Goal: Task Accomplishment & Management: Use online tool/utility

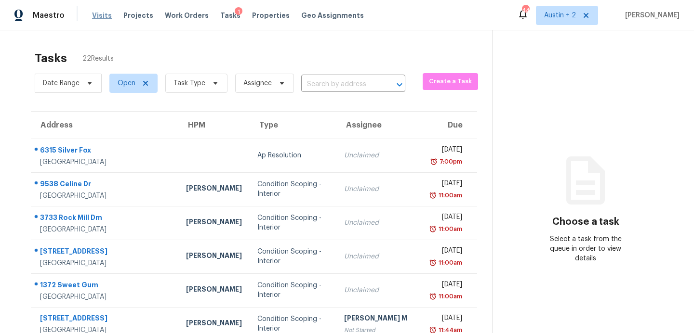
click at [98, 13] on span "Visits" at bounding box center [102, 16] width 20 height 10
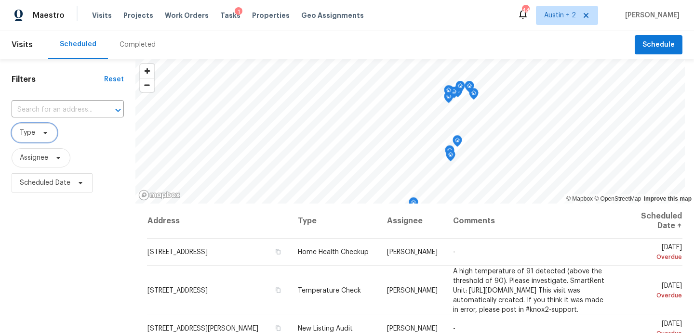
click at [41, 136] on icon at bounding box center [45, 133] width 8 height 8
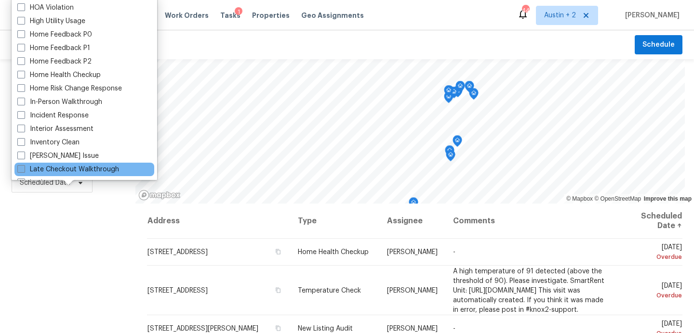
scroll to position [278, 0]
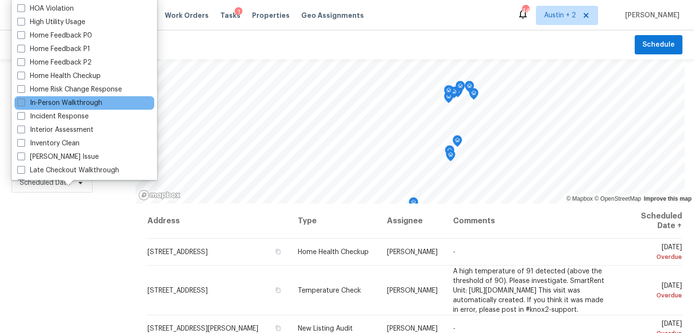
click at [63, 104] on label "In-Person Walkthrough" at bounding box center [59, 103] width 85 height 10
click at [24, 104] on input "In-Person Walkthrough" at bounding box center [20, 101] width 6 height 6
checkbox input "true"
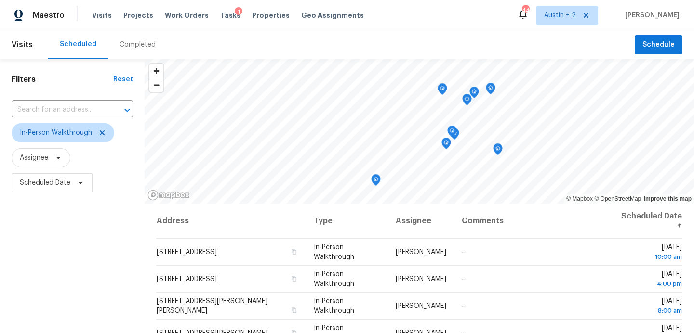
click at [57, 240] on div "Filters Reset ​ In-Person Walkthrough Assignee Scheduled Date" at bounding box center [72, 264] width 145 height 411
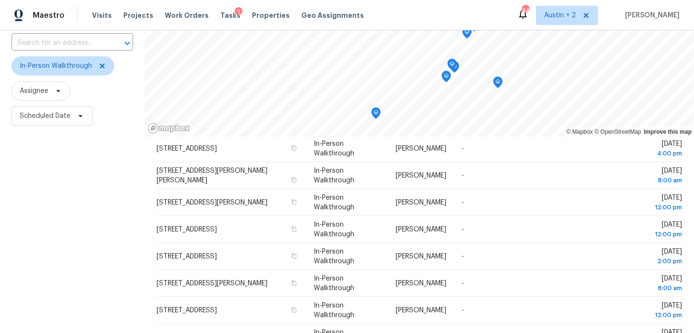
scroll to position [53, 0]
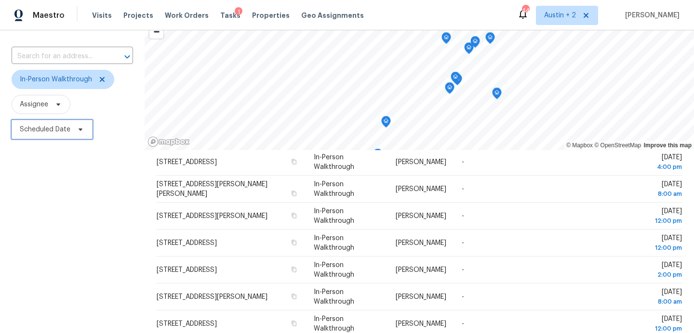
click at [77, 132] on icon at bounding box center [81, 130] width 8 height 8
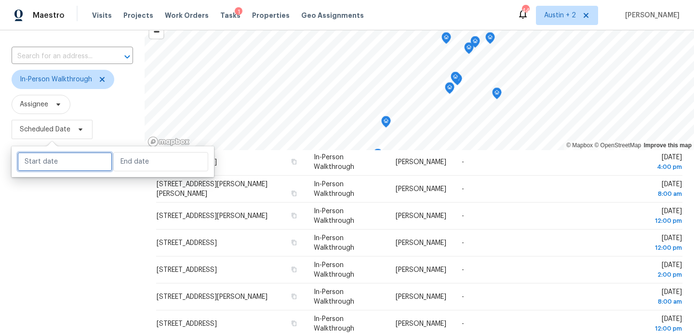
click at [69, 156] on input "text" at bounding box center [64, 161] width 95 height 19
select select "8"
select select "2025"
select select "9"
select select "2025"
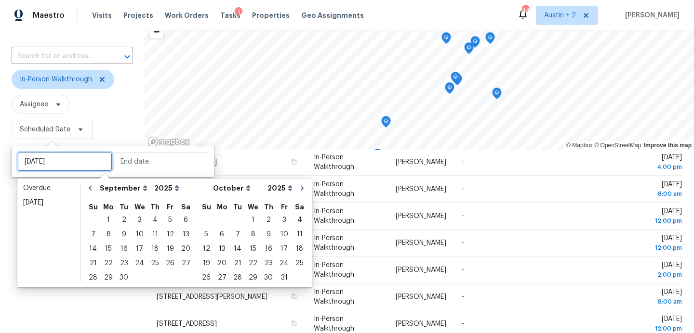
type input "[DATE]"
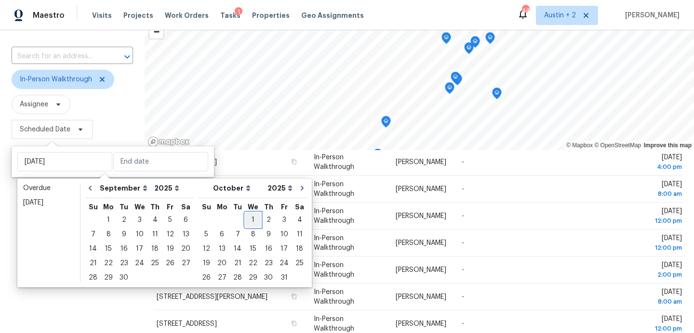
click at [245, 219] on div "1" at bounding box center [252, 219] width 15 height 13
type input "[DATE]"
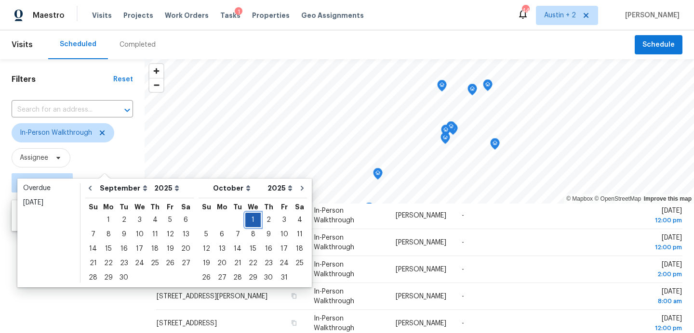
click at [245, 219] on div "1" at bounding box center [252, 219] width 15 height 13
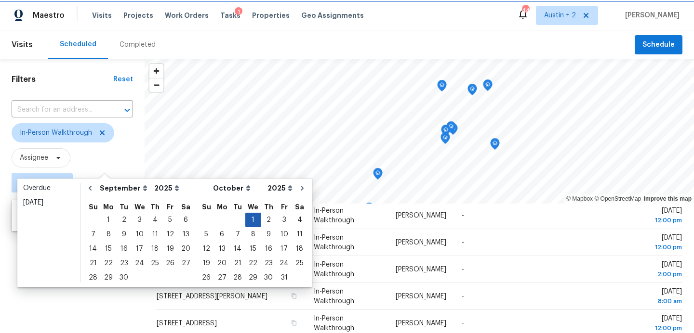
type input "[DATE]"
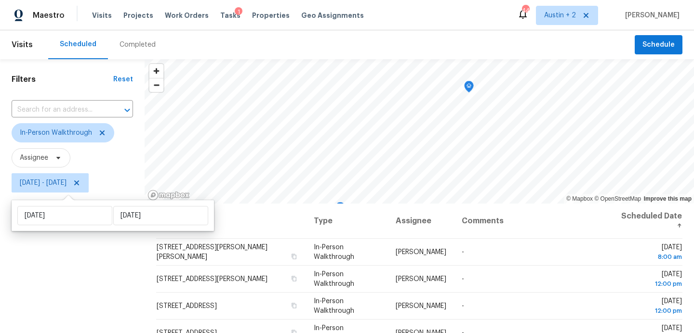
click at [40, 273] on div "Filters Reset ​ In-Person Walkthrough Assignee [DATE] - [DATE]" at bounding box center [72, 264] width 145 height 411
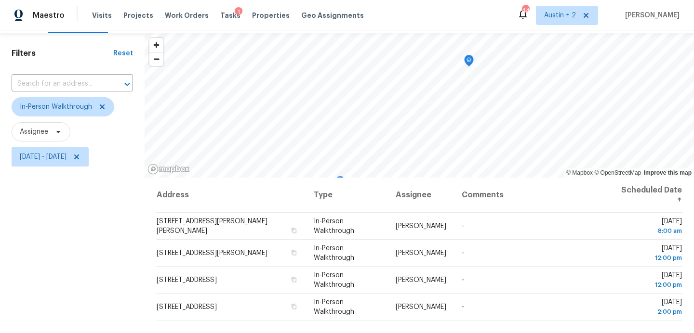
scroll to position [22, 0]
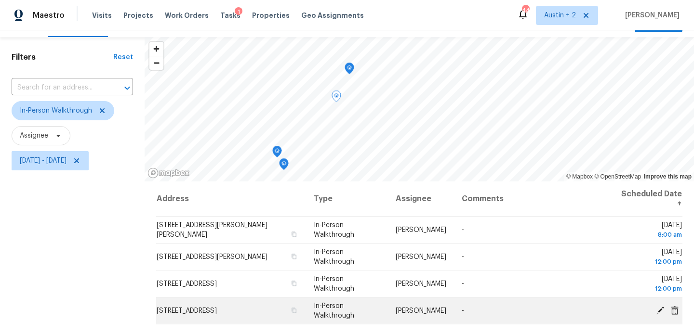
click at [661, 310] on icon at bounding box center [660, 310] width 8 height 8
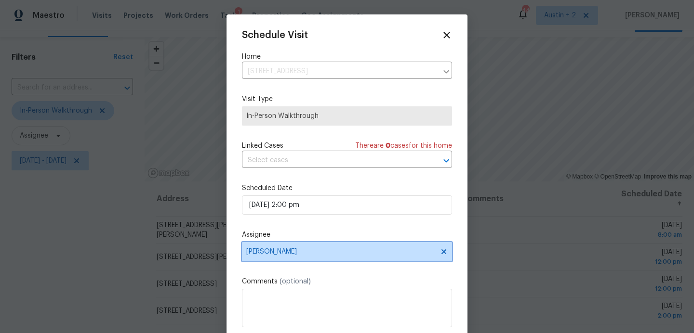
click at [321, 254] on span "[PERSON_NAME]" at bounding box center [340, 252] width 189 height 8
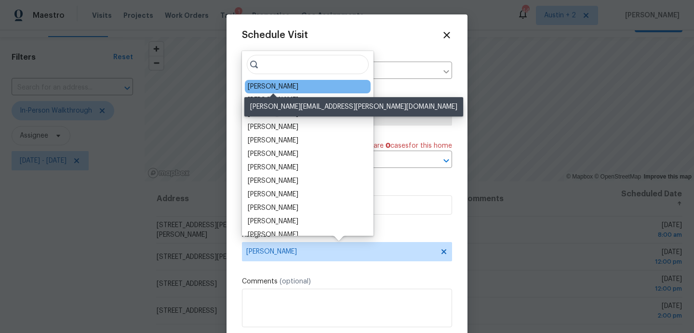
click at [292, 85] on div "[PERSON_NAME]" at bounding box center [273, 87] width 51 height 10
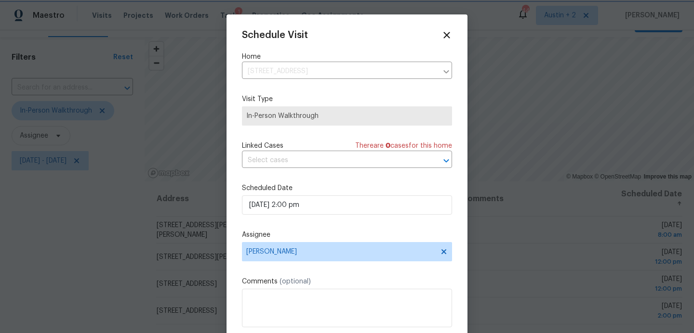
scroll to position [17, 0]
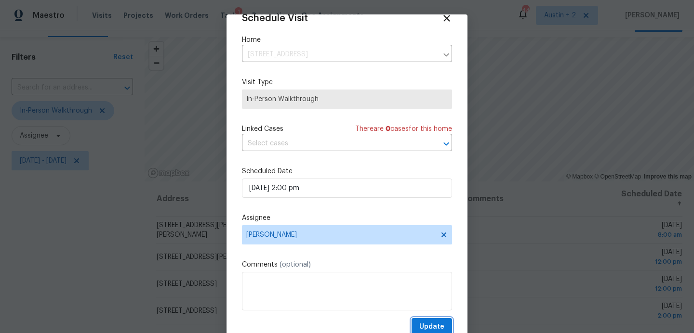
click at [430, 325] on span "Update" at bounding box center [431, 327] width 25 height 12
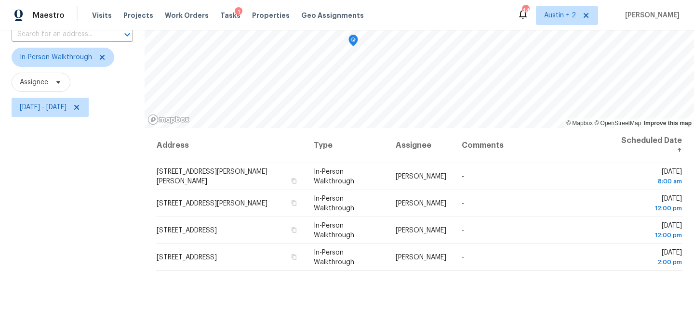
scroll to position [77, 0]
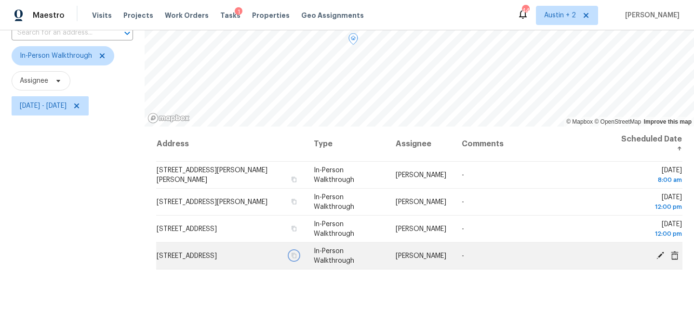
click at [293, 256] on icon "button" at bounding box center [294, 256] width 6 height 6
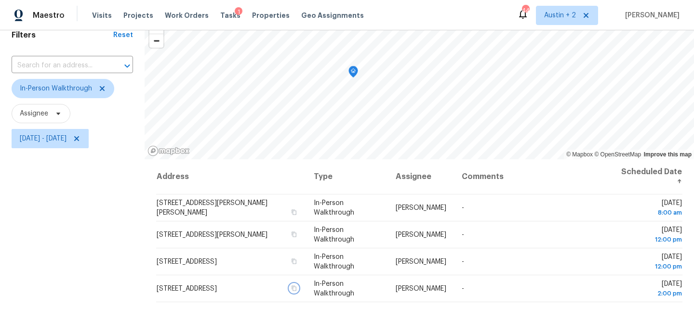
scroll to position [47, 0]
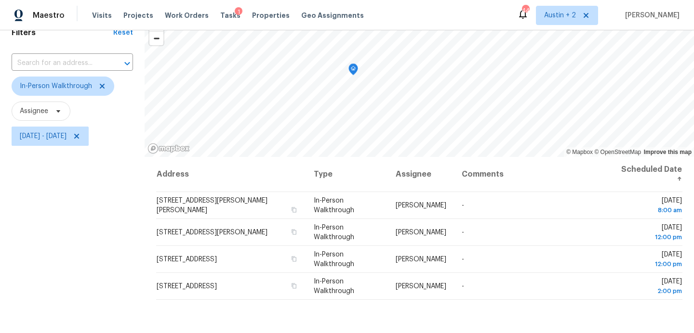
click at [224, 7] on div "Visits Projects Work Orders Tasks 1 Properties Geo Assignments" at bounding box center [233, 15] width 283 height 19
click at [224, 11] on div "Tasks 1" at bounding box center [230, 16] width 20 height 10
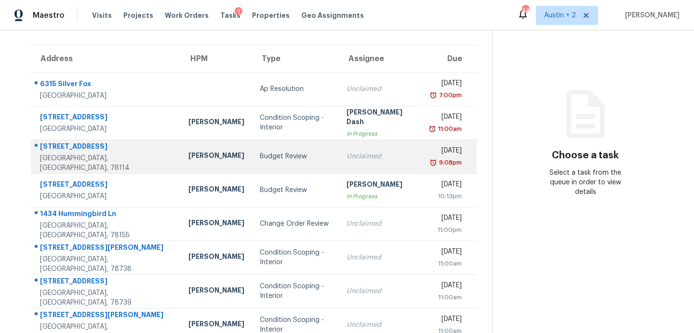
scroll to position [99, 0]
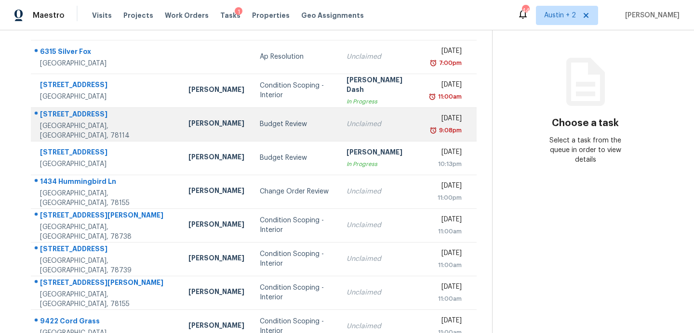
click at [264, 126] on div "Budget Review" at bounding box center [296, 124] width 72 height 10
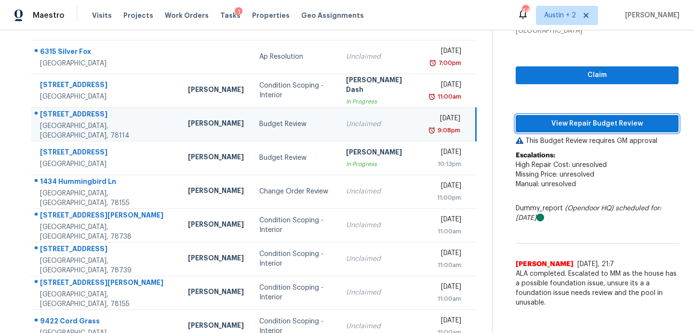
click at [568, 126] on span "View Repair Budget Review" at bounding box center [596, 124] width 147 height 12
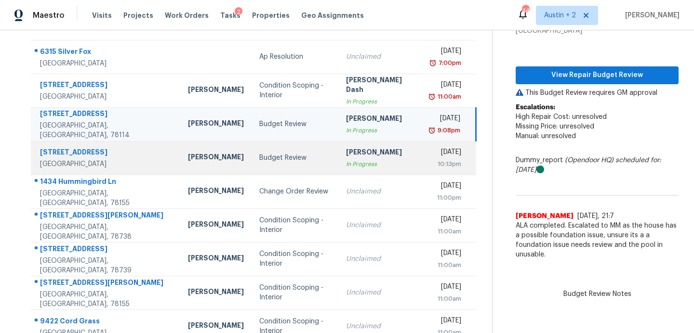
click at [251, 149] on td "Budget Review" at bounding box center [294, 158] width 87 height 34
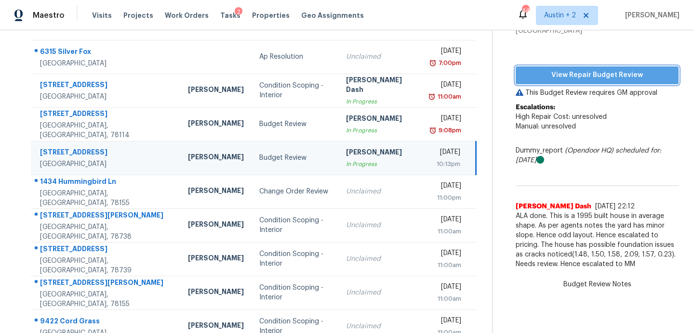
click at [616, 80] on span "View Repair Budget Review" at bounding box center [596, 75] width 147 height 12
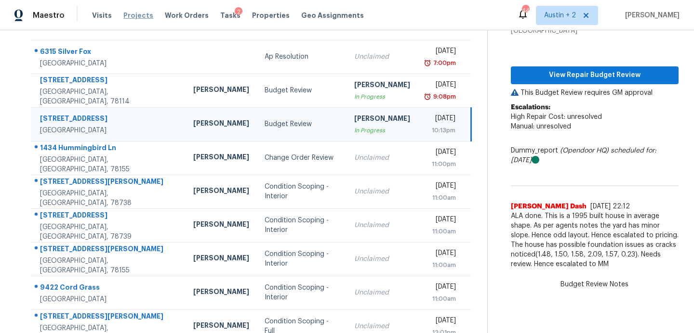
click at [135, 13] on span "Projects" at bounding box center [138, 16] width 30 height 10
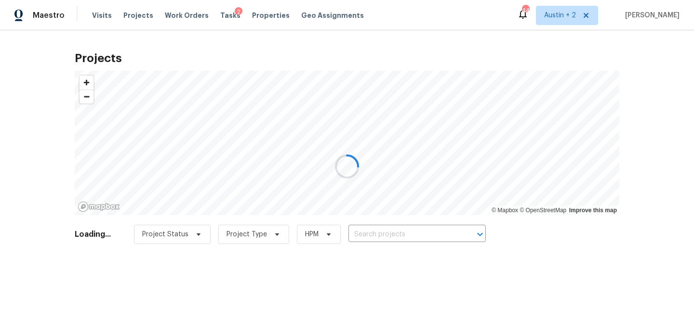
click at [391, 232] on div at bounding box center [347, 166] width 694 height 333
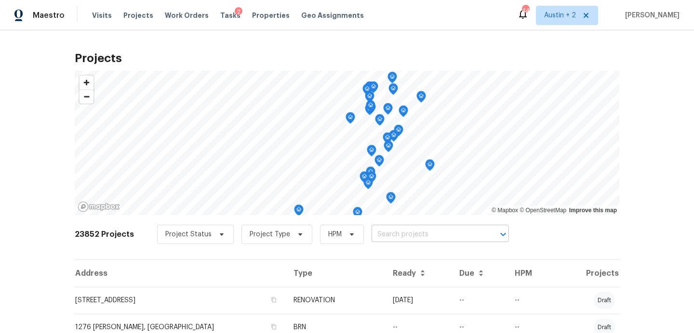
click at [391, 234] on input "text" at bounding box center [426, 234] width 110 height 15
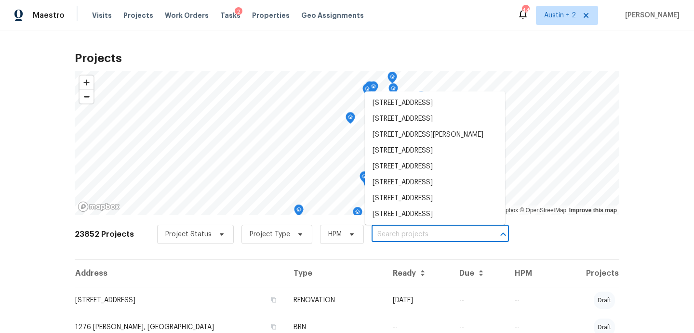
paste input "[STREET_ADDRESS]"
type input "[STREET_ADDRESS]"
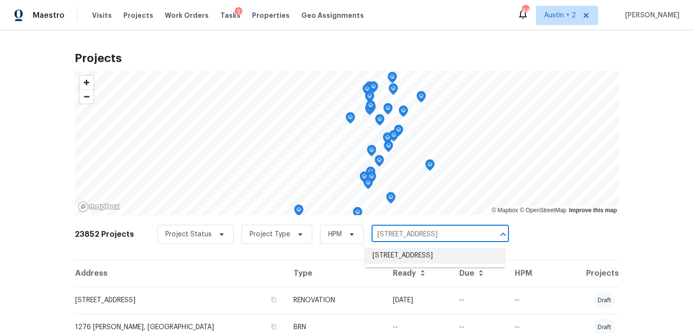
click at [388, 256] on li "[STREET_ADDRESS]" at bounding box center [435, 256] width 140 height 16
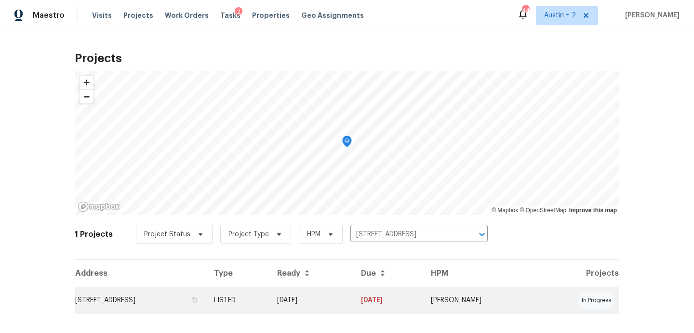
click at [150, 299] on td "[STREET_ADDRESS]" at bounding box center [140, 300] width 131 height 27
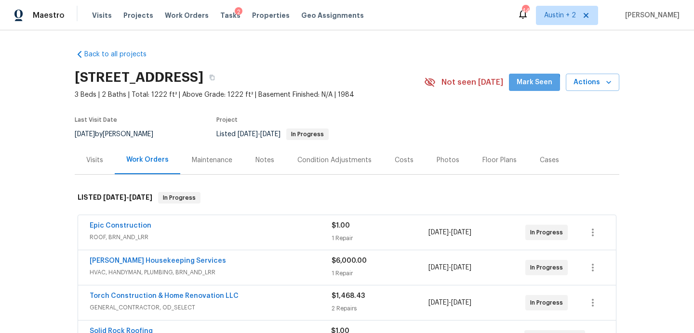
click at [529, 84] on span "Mark Seen" at bounding box center [534, 83] width 36 height 12
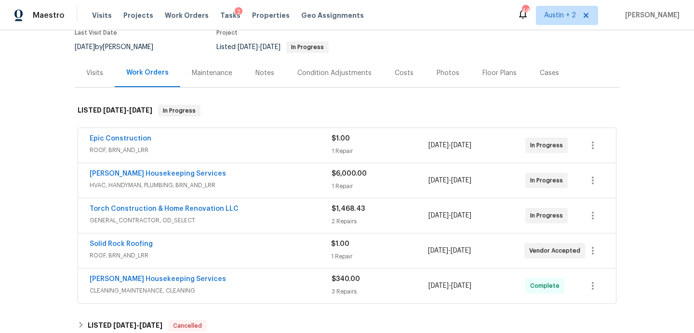
scroll to position [89, 0]
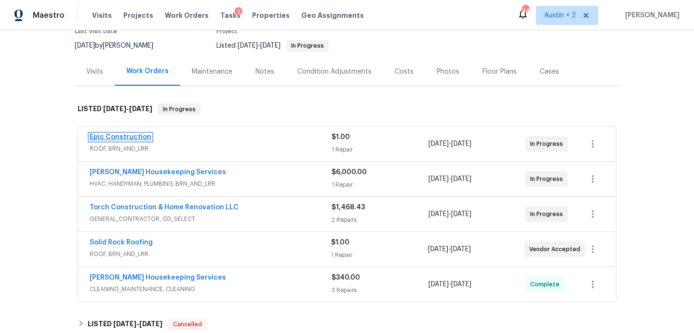
click at [134, 136] on link "Epic Construction" at bounding box center [121, 137] width 62 height 7
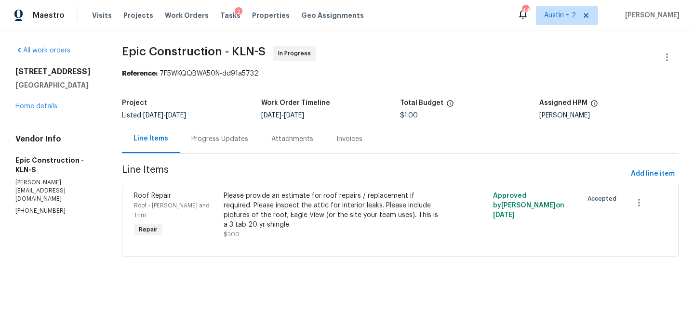
click at [226, 137] on div "Progress Updates" at bounding box center [219, 139] width 57 height 10
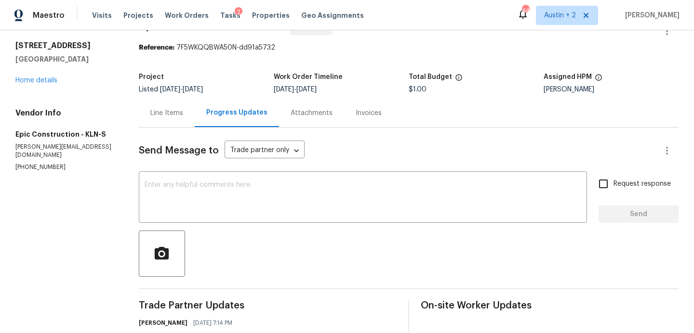
scroll to position [81, 0]
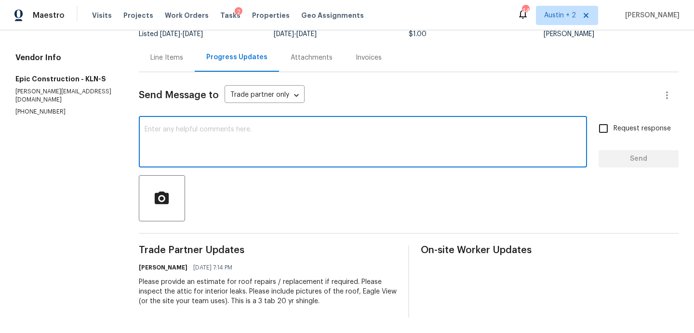
click at [194, 155] on textarea at bounding box center [363, 143] width 436 height 34
type textarea "H"
click at [131, 18] on span "Projects" at bounding box center [138, 16] width 30 height 10
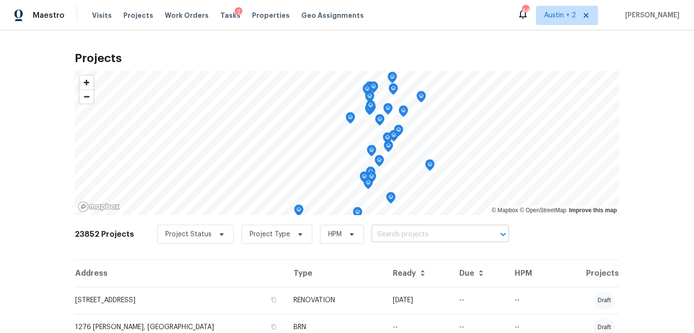
click at [378, 231] on input "text" at bounding box center [426, 234] width 110 height 15
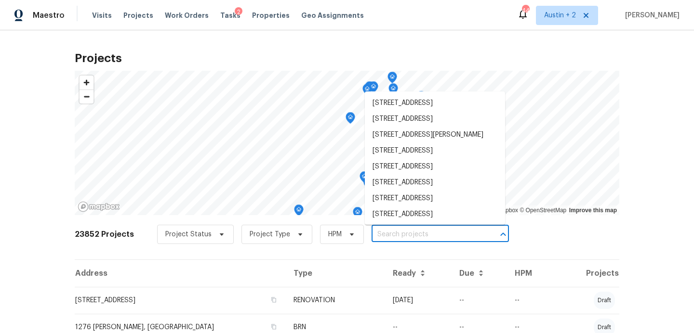
paste input "[STREET_ADDRESS][PERSON_NAME]"
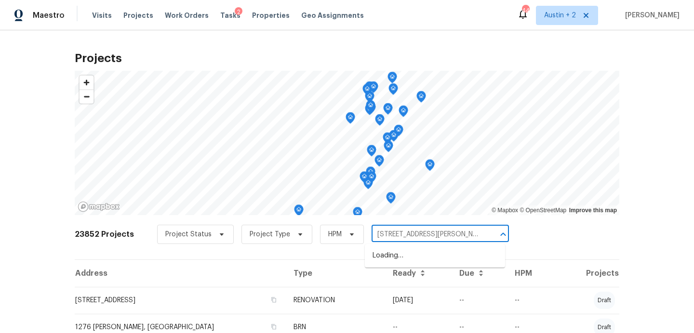
scroll to position [0, 70]
drag, startPoint x: 398, startPoint y: 235, endPoint x: 525, endPoint y: 251, distance: 128.2
click at [525, 251] on div "23852 Projects Project Status Project Type HPM [STREET_ADDRESS][PERSON_NAME] ​" at bounding box center [347, 240] width 544 height 39
type input "[STREET_ADDRESS][PERSON_NAME]"
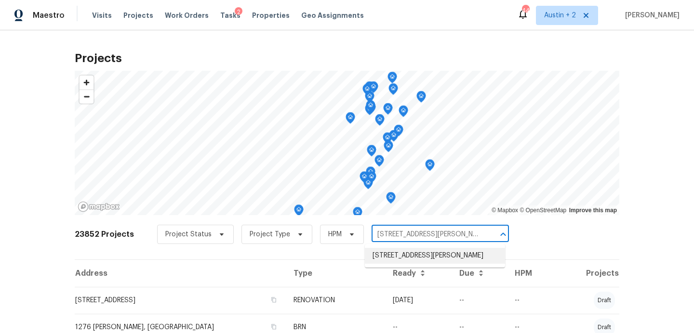
click at [461, 254] on li "[STREET_ADDRESS][PERSON_NAME]" at bounding box center [435, 256] width 140 height 16
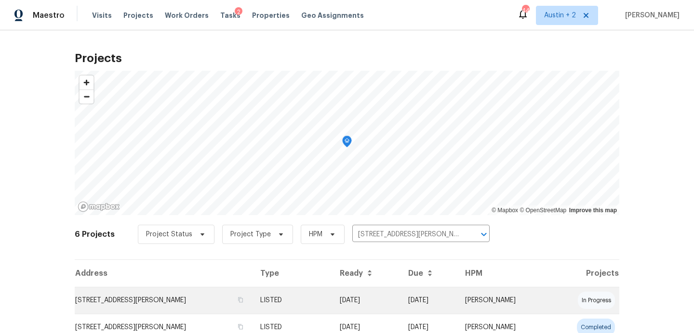
click at [127, 302] on td "[STREET_ADDRESS][PERSON_NAME]" at bounding box center [164, 300] width 178 height 27
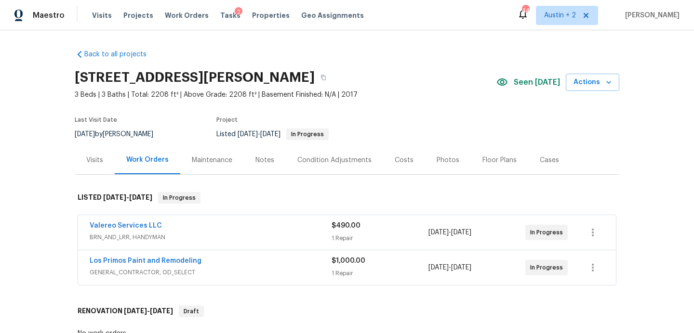
click at [537, 81] on span "Seen [DATE]" at bounding box center [536, 83] width 46 height 10
click at [139, 226] on link "Valereo Services LLC" at bounding box center [126, 226] width 72 height 7
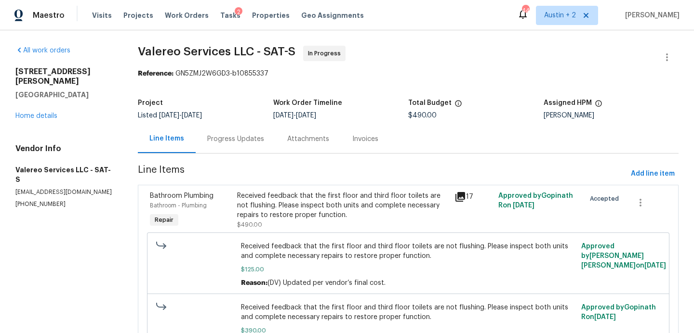
click at [234, 141] on div "Progress Updates" at bounding box center [235, 139] width 57 height 10
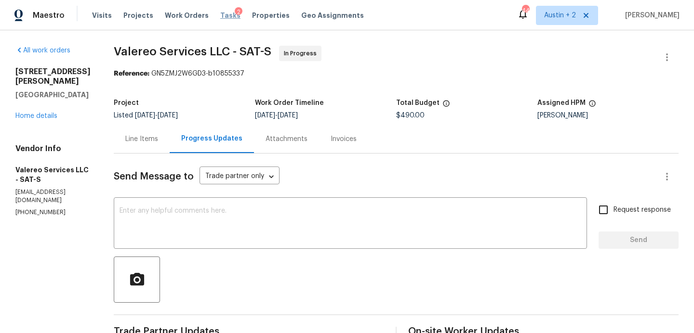
click at [222, 15] on span "Tasks" at bounding box center [230, 15] width 20 height 7
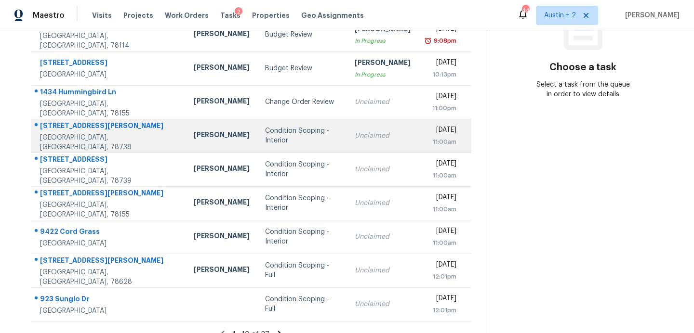
scroll to position [168, 0]
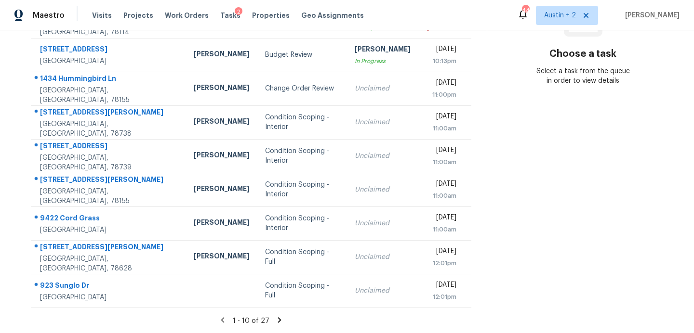
click at [275, 317] on icon at bounding box center [279, 320] width 9 height 9
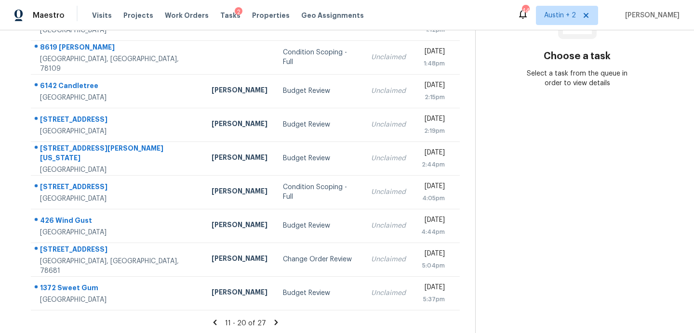
scroll to position [165, 0]
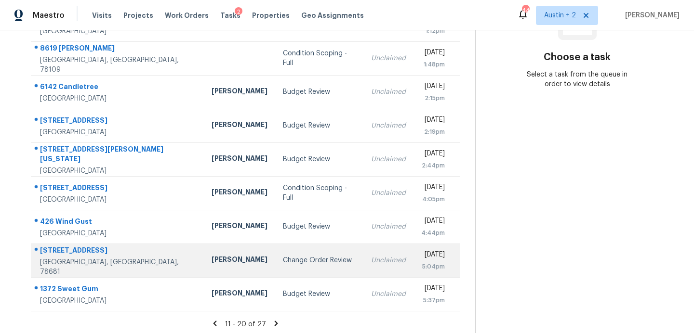
click at [283, 262] on div "Change Order Review" at bounding box center [319, 261] width 73 height 10
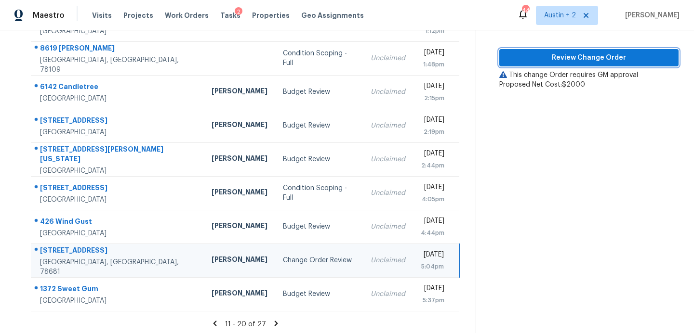
click at [572, 60] on span "Review Change Order" at bounding box center [589, 58] width 164 height 12
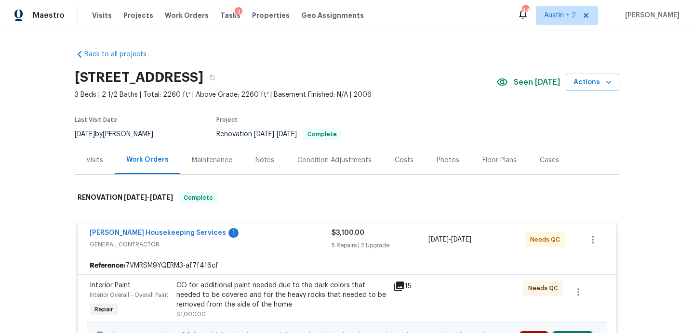
click at [395, 162] on div "Costs" at bounding box center [403, 161] width 19 height 10
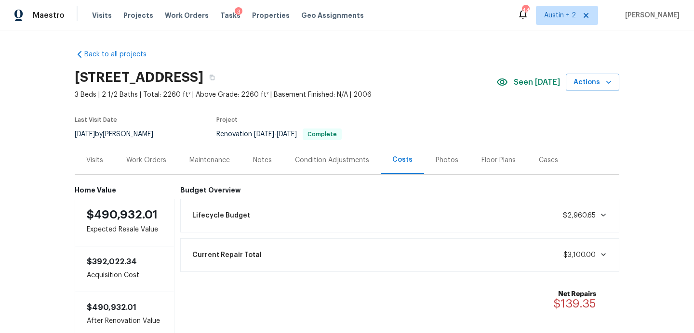
click at [149, 164] on div "Work Orders" at bounding box center [146, 161] width 40 height 10
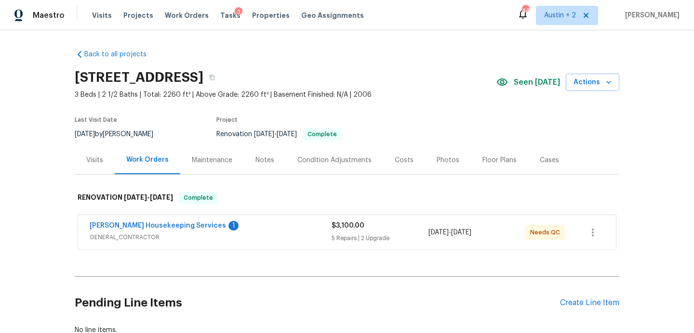
click at [273, 158] on div "Notes" at bounding box center [265, 160] width 42 height 28
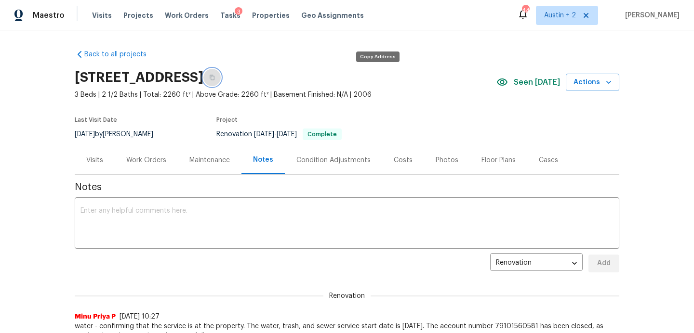
click at [221, 74] on button "button" at bounding box center [211, 77] width 17 height 17
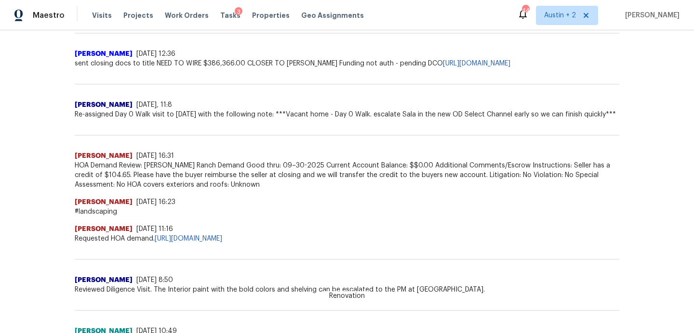
scroll to position [554, 0]
